Goal: Information Seeking & Learning: Learn about a topic

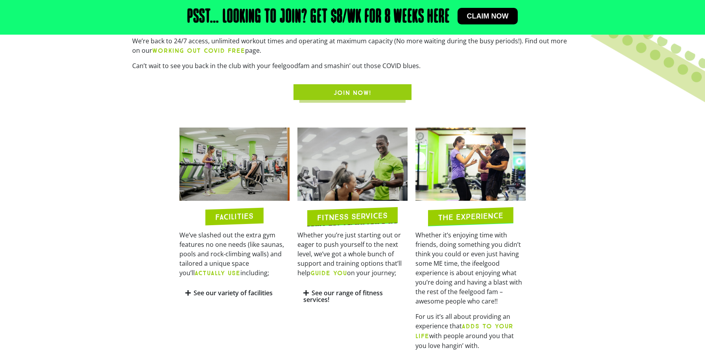
scroll to position [347, 0]
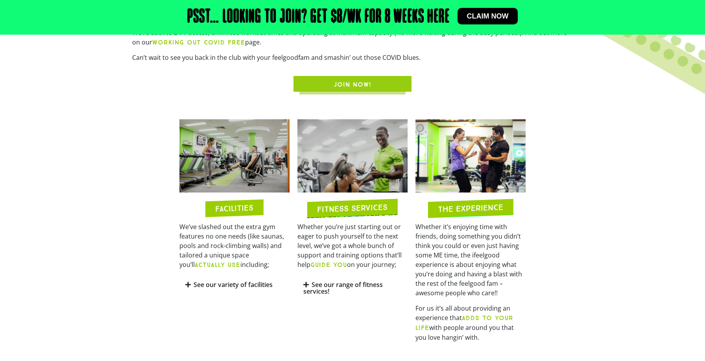
click at [346, 89] on span "JOIN NOW!" at bounding box center [353, 84] width 38 height 9
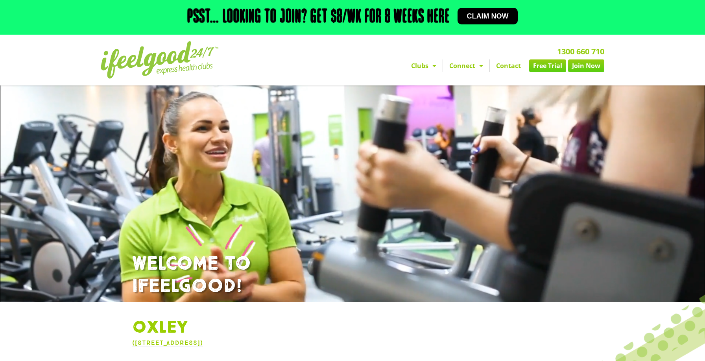
click at [367, 65] on nav "Clubs Alexandra Hills Calamvale Coopers Plains Middle Park Oxenford Oxley Park …" at bounding box center [442, 65] width 325 height 13
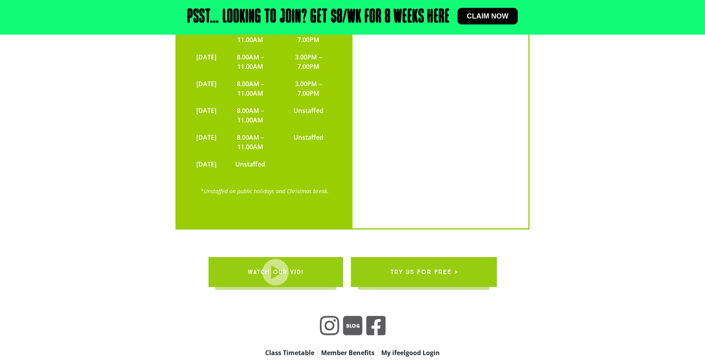
scroll to position [1813, 0]
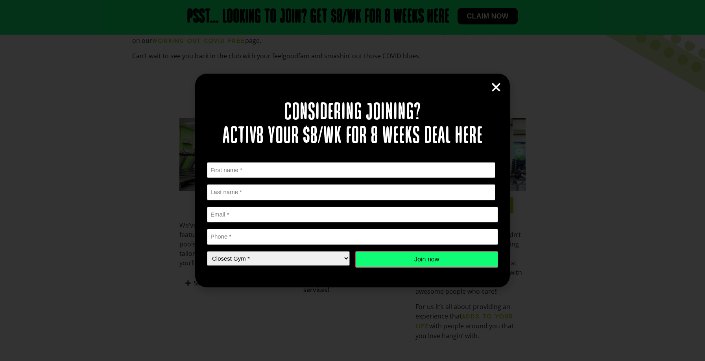
scroll to position [347, 0]
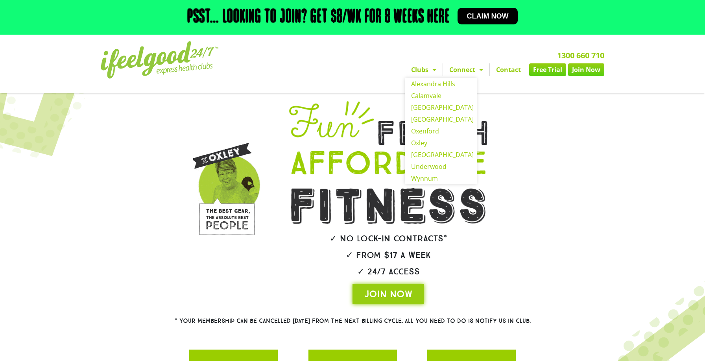
click at [428, 72] on span "Menu" at bounding box center [432, 70] width 8 height 14
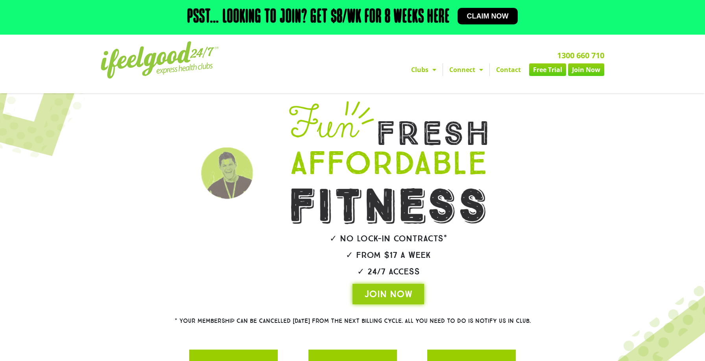
click at [428, 72] on span "Menu" at bounding box center [432, 70] width 8 height 14
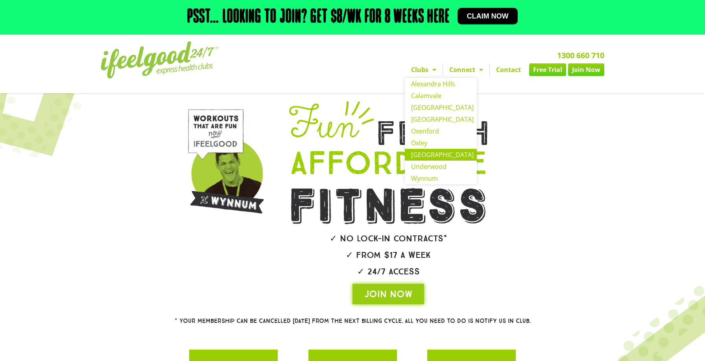
click at [435, 152] on link "[GEOGRAPHIC_DATA]" at bounding box center [441, 155] width 72 height 12
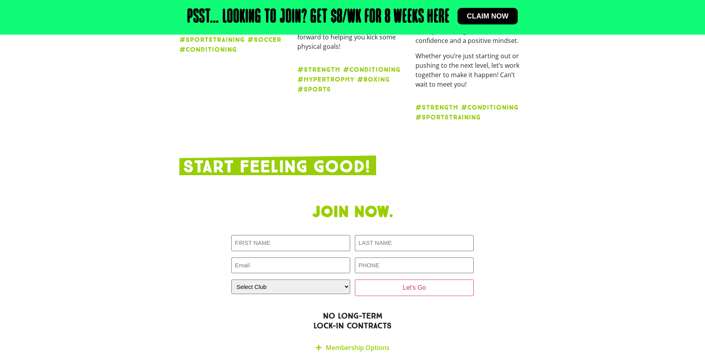
scroll to position [1291, 0]
click at [378, 344] on link "Membership Options" at bounding box center [358, 348] width 64 height 9
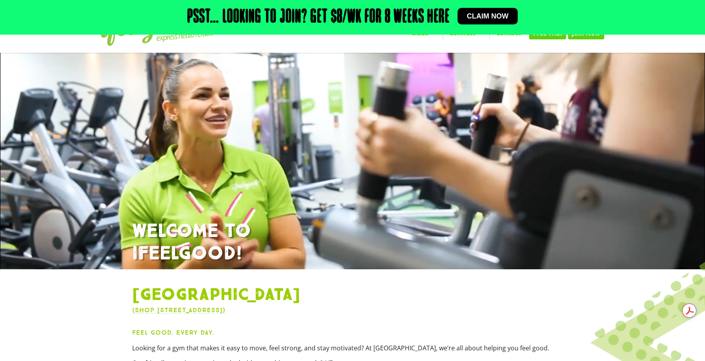
scroll to position [0, 0]
